Goal: Transaction & Acquisition: Purchase product/service

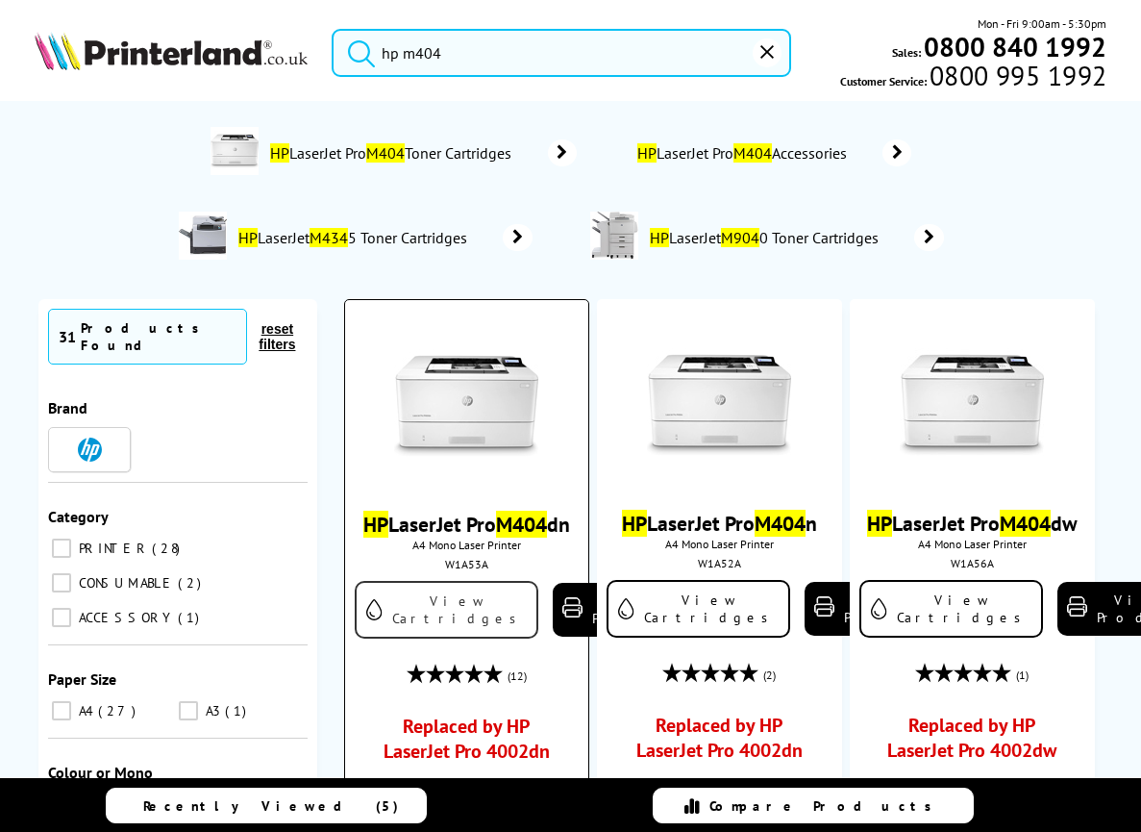
type input "hp m404"
click at [442, 629] on link "View Cartridges" at bounding box center [447, 610] width 184 height 58
